Goal: Find specific page/section: Locate item on page

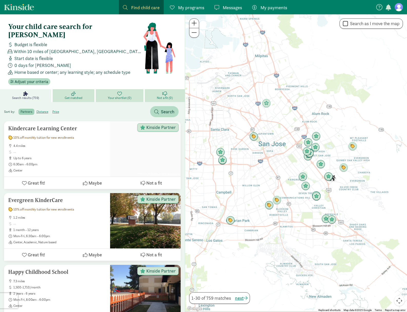
drag, startPoint x: 366, startPoint y: 160, endPoint x: 339, endPoint y: 156, distance: 27.7
click at [339, 156] on div at bounding box center [296, 163] width 222 height 298
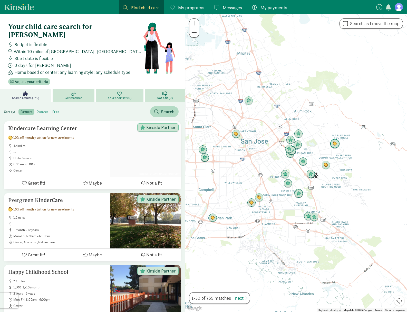
click at [333, 144] on img "Click to see details" at bounding box center [335, 144] width 10 height 10
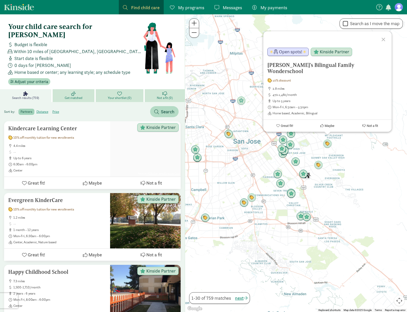
click at [382, 45] on div at bounding box center [384, 38] width 15 height 15
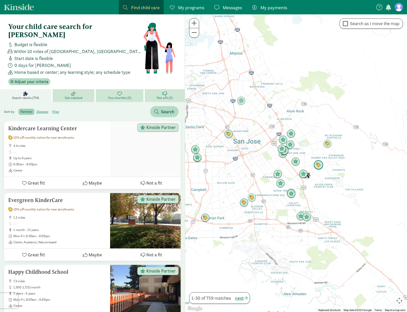
click at [317, 167] on img "Click to see details" at bounding box center [319, 165] width 10 height 10
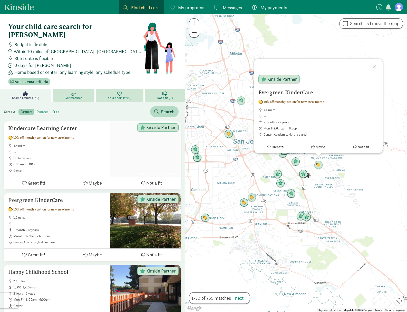
click at [373, 66] on div at bounding box center [375, 66] width 15 height 15
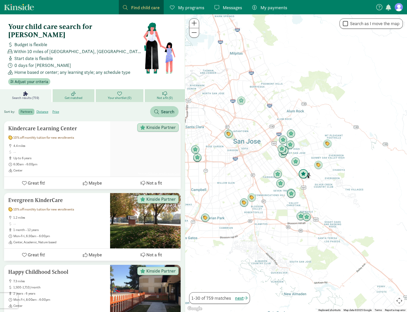
click at [302, 176] on img "Click to see details" at bounding box center [304, 174] width 10 height 10
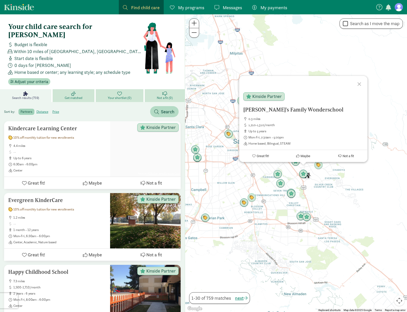
click at [357, 85] on div at bounding box center [360, 83] width 15 height 15
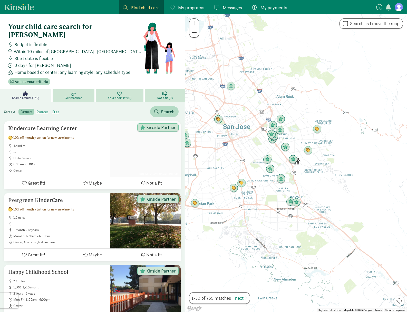
drag, startPoint x: 319, startPoint y: 195, endPoint x: 308, endPoint y: 180, distance: 18.0
click at [308, 180] on div at bounding box center [296, 163] width 222 height 298
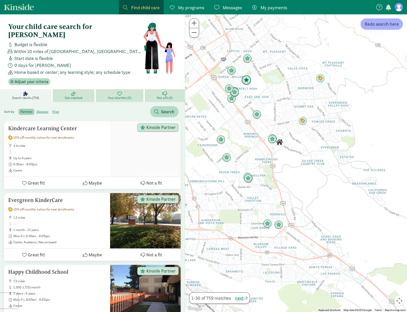
drag, startPoint x: 251, startPoint y: 70, endPoint x: 251, endPoint y: 78, distance: 8.2
click at [251, 78] on img "Click to see details" at bounding box center [247, 80] width 10 height 10
click at [248, 60] on img "Click to see details" at bounding box center [248, 59] width 10 height 10
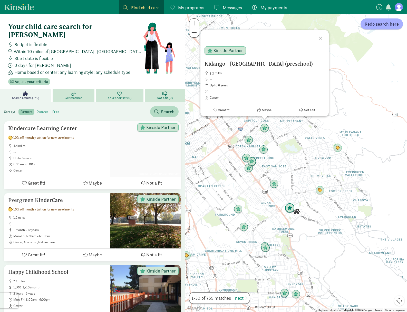
click at [288, 209] on img "Click to see details" at bounding box center [290, 209] width 10 height 10
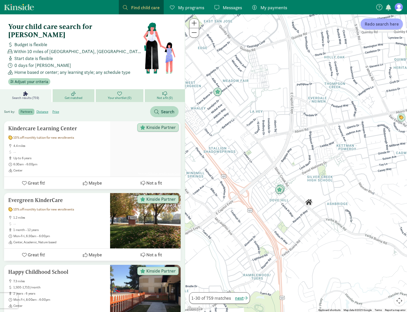
drag, startPoint x: 292, startPoint y: 209, endPoint x: 297, endPoint y: 178, distance: 32.2
click at [297, 178] on div at bounding box center [296, 163] width 222 height 298
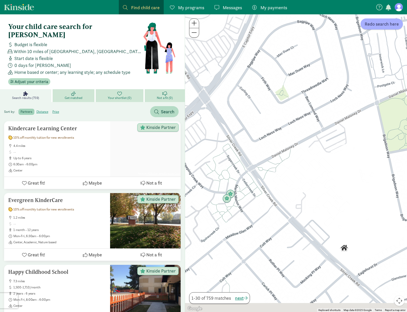
drag, startPoint x: 299, startPoint y: 200, endPoint x: 301, endPoint y: 172, distance: 28.1
click at [301, 172] on div at bounding box center [296, 163] width 222 height 298
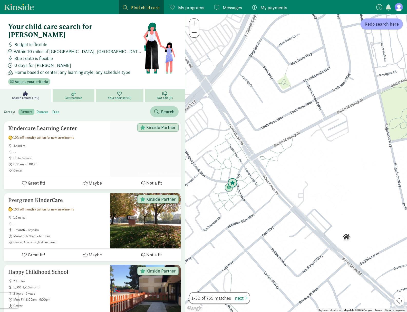
click at [234, 184] on img "Click to see details" at bounding box center [233, 183] width 10 height 10
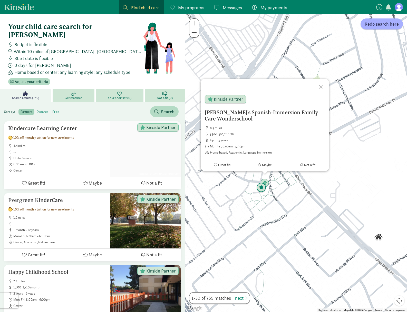
click at [261, 188] on img "Click to see details" at bounding box center [261, 188] width 10 height 10
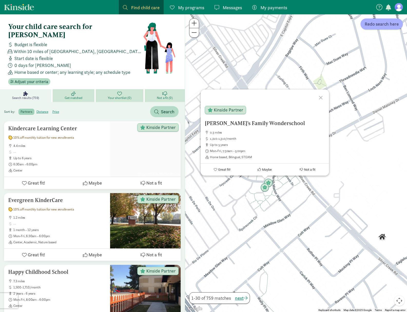
click at [322, 97] on div at bounding box center [321, 97] width 15 height 15
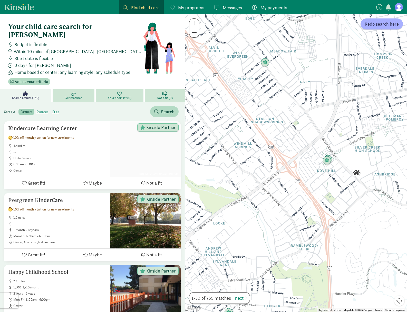
drag, startPoint x: 345, startPoint y: 170, endPoint x: 286, endPoint y: 74, distance: 112.3
click at [286, 74] on div "To navigate, press the arrow keys." at bounding box center [296, 163] width 222 height 298
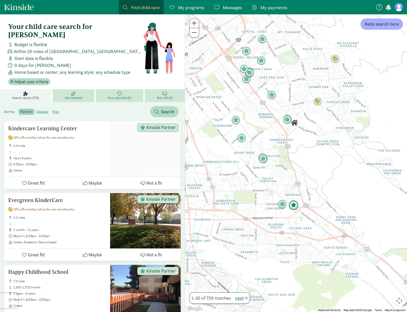
click at [296, 207] on img "Click to see details" at bounding box center [294, 206] width 10 height 10
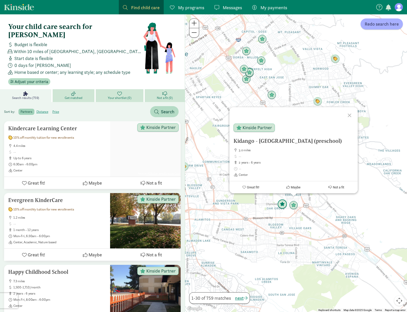
click at [281, 205] on img "Click to see details" at bounding box center [283, 205] width 10 height 10
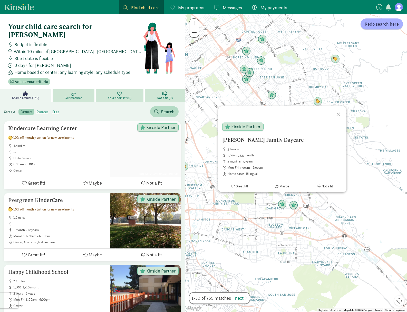
click at [341, 117] on div at bounding box center [339, 113] width 15 height 15
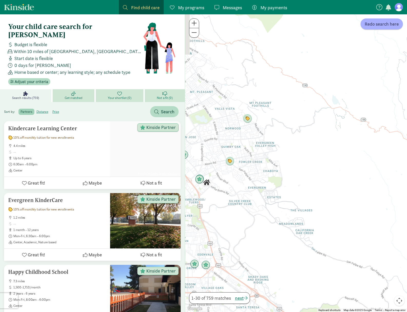
drag, startPoint x: 349, startPoint y: 119, endPoint x: 313, endPoint y: 200, distance: 88.8
click at [312, 200] on div at bounding box center [296, 163] width 222 height 298
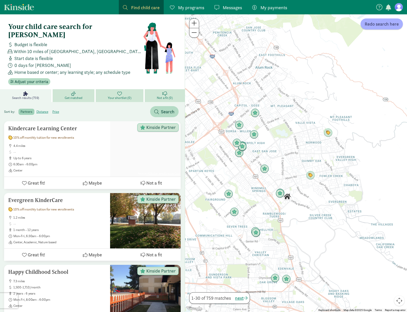
drag, startPoint x: 270, startPoint y: 163, endPoint x: 292, endPoint y: 156, distance: 22.4
click at [293, 151] on div at bounding box center [296, 163] width 222 height 298
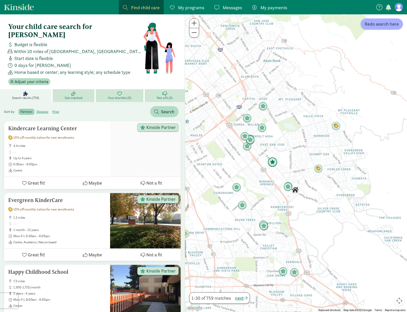
click at [275, 164] on img "Click to see details" at bounding box center [273, 163] width 10 height 10
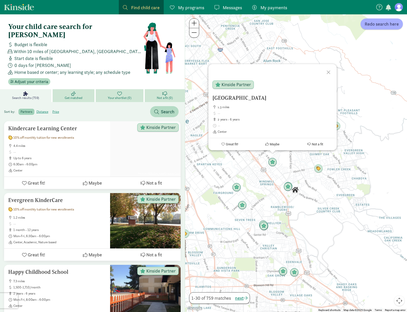
click at [328, 71] on div at bounding box center [329, 71] width 15 height 15
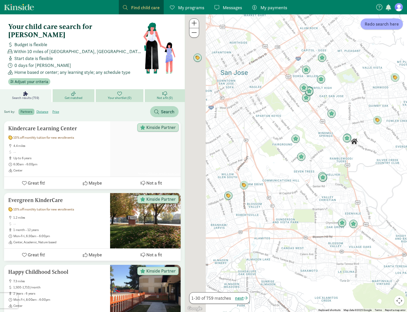
drag, startPoint x: 285, startPoint y: 146, endPoint x: 336, endPoint y: 110, distance: 62.1
click at [347, 94] on div at bounding box center [296, 163] width 222 height 298
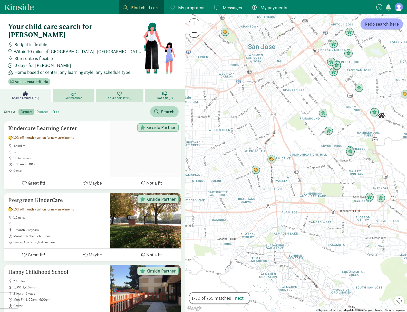
drag, startPoint x: 329, startPoint y: 123, endPoint x: 323, endPoint y: 129, distance: 8.7
click at [324, 129] on img "Click to see details" at bounding box center [329, 131] width 10 height 10
